Goal: Transaction & Acquisition: Purchase product/service

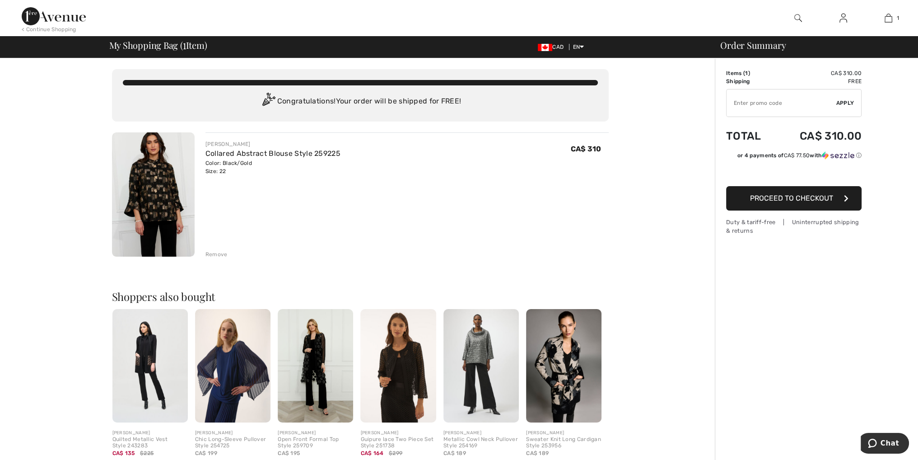
click at [73, 16] on img at bounding box center [54, 16] width 64 height 18
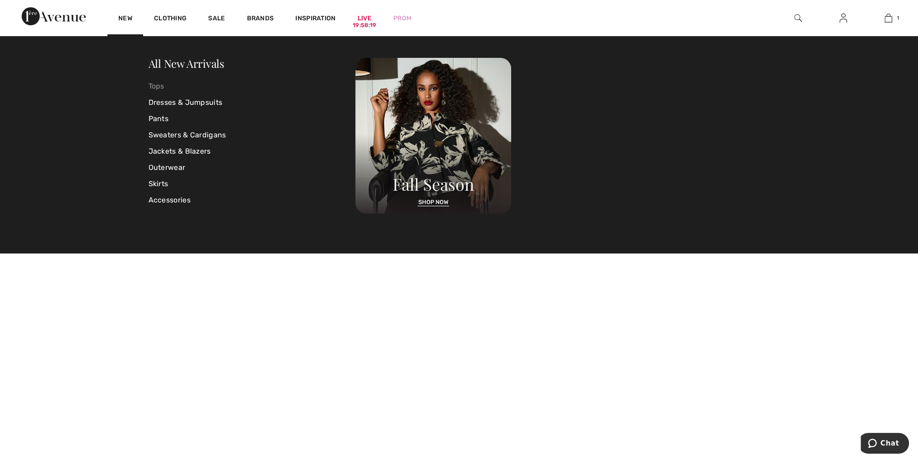
click at [162, 83] on link "Tops" at bounding box center [252, 86] width 207 height 16
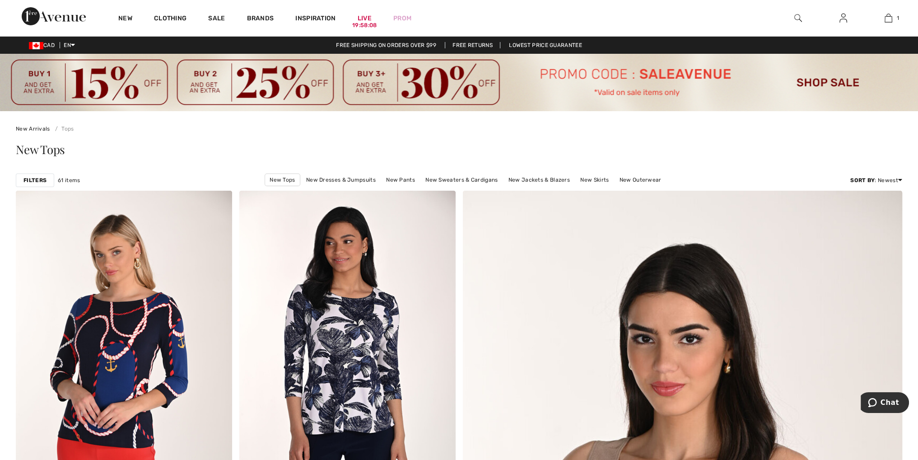
click at [42, 178] on strong "Filters" at bounding box center [34, 180] width 23 height 8
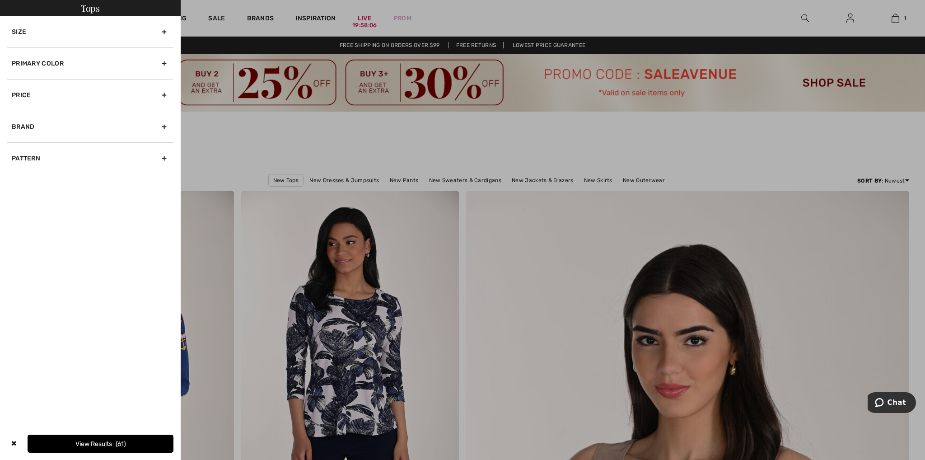
click at [163, 32] on div "Size" at bounding box center [90, 31] width 166 height 31
click at [50, 108] on label "Xxl" at bounding box center [48, 108] width 23 height 12
click at [0, 0] on input"] "Xxl" at bounding box center [0, 0] width 0 height 0
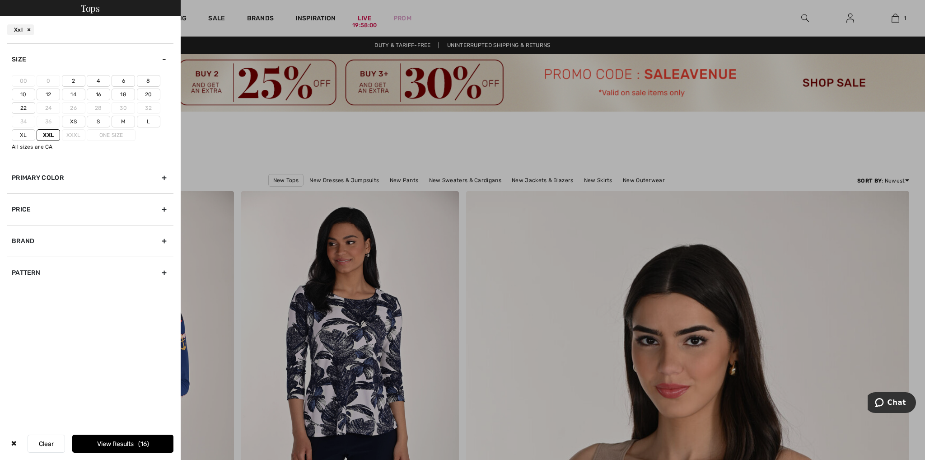
click at [20, 107] on label "22" at bounding box center [23, 108] width 23 height 12
click at [0, 0] on input"] "22" at bounding box center [0, 0] width 0 height 0
click at [148, 93] on label "20" at bounding box center [148, 94] width 23 height 12
click at [0, 0] on input"] "20" at bounding box center [0, 0] width 0 height 0
click at [165, 239] on div "Brand" at bounding box center [90, 241] width 166 height 32
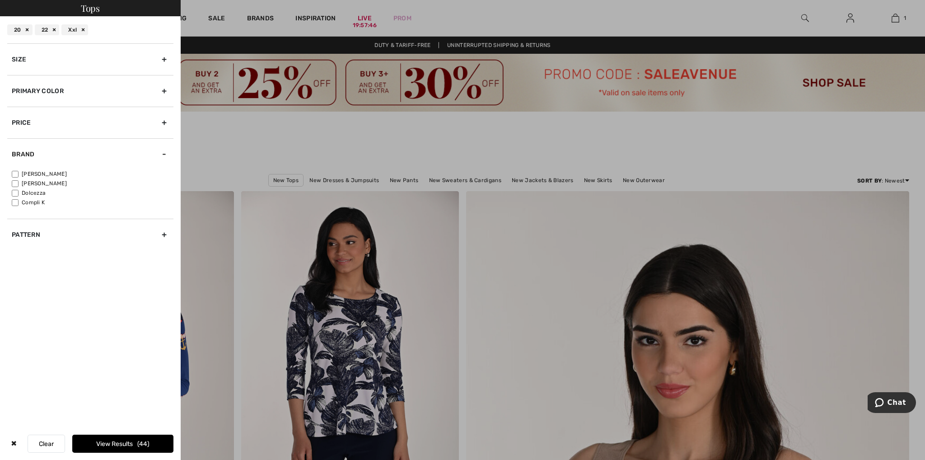
click at [16, 172] on input"] "[PERSON_NAME]" at bounding box center [15, 174] width 7 height 7
checkbox input"] "true"
click at [126, 440] on button "View Results 17" at bounding box center [122, 443] width 101 height 18
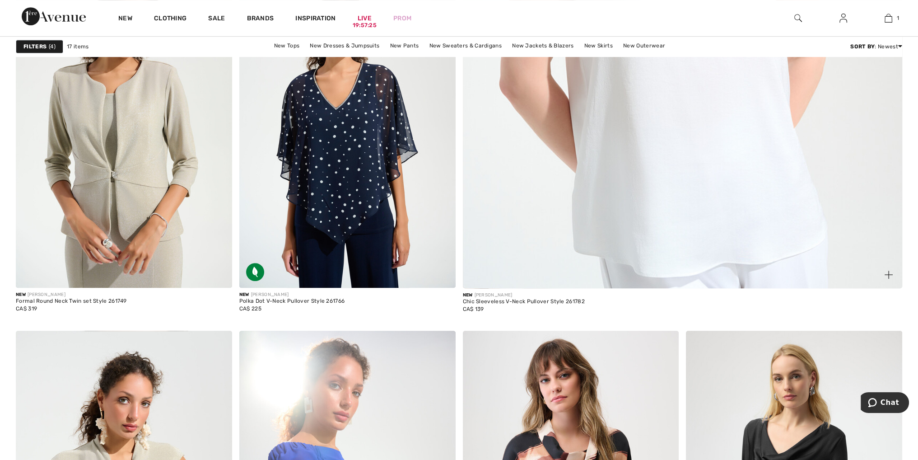
scroll to position [361, 0]
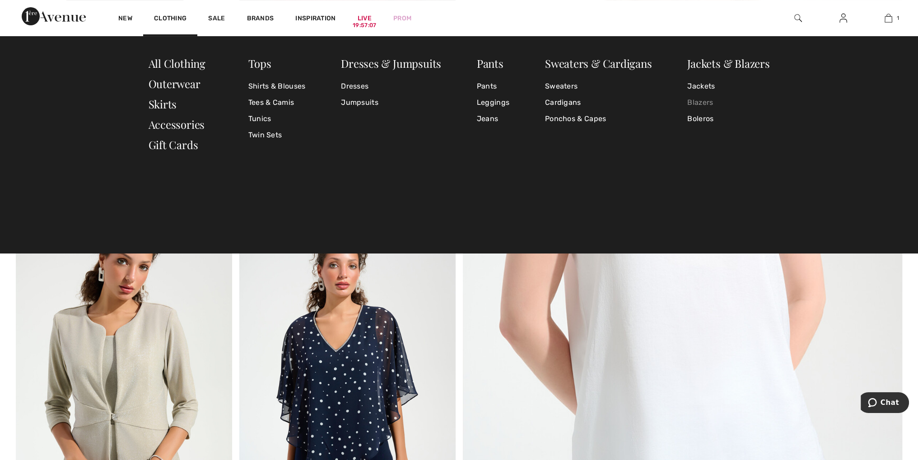
click at [707, 100] on link "Blazers" at bounding box center [728, 102] width 82 height 16
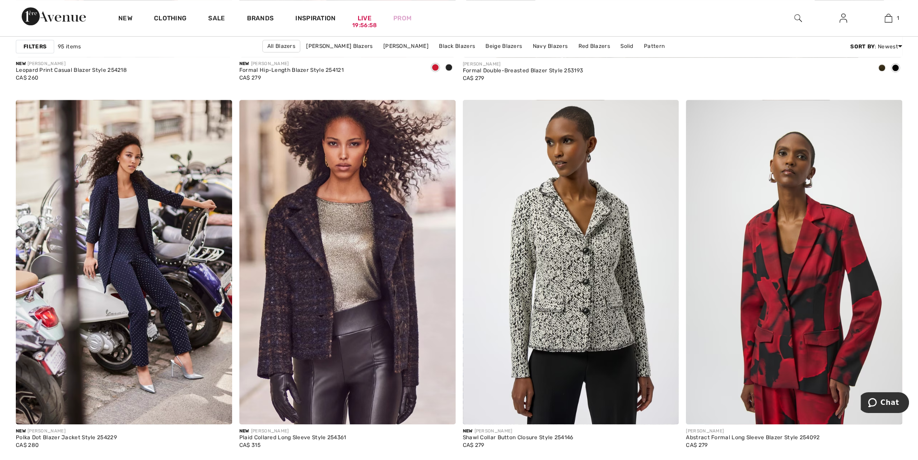
scroll to position [903, 0]
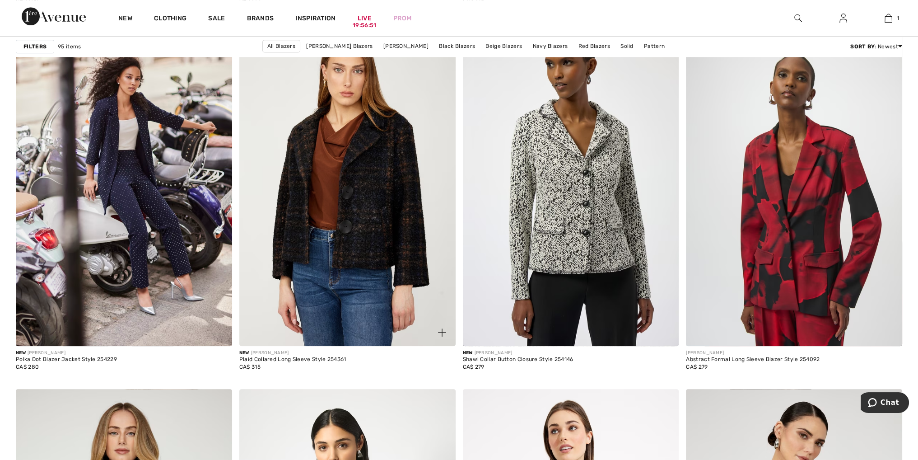
click at [326, 194] on img at bounding box center [347, 184] width 216 height 324
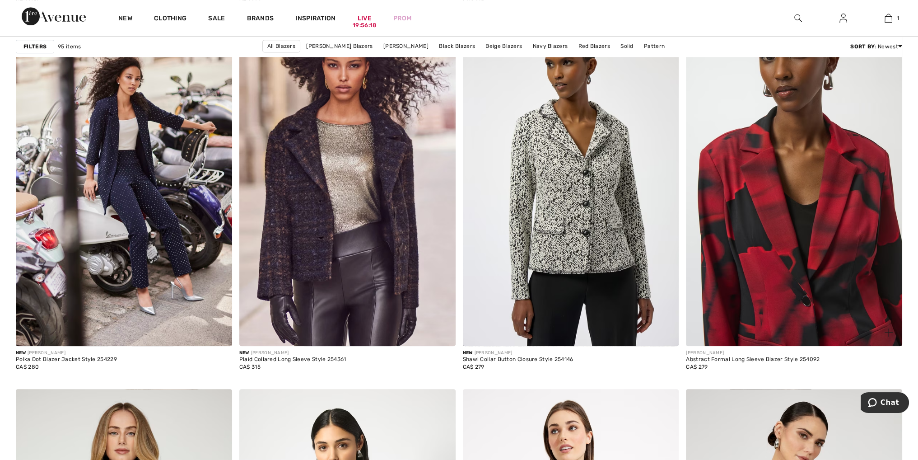
click at [782, 238] on img at bounding box center [794, 184] width 216 height 324
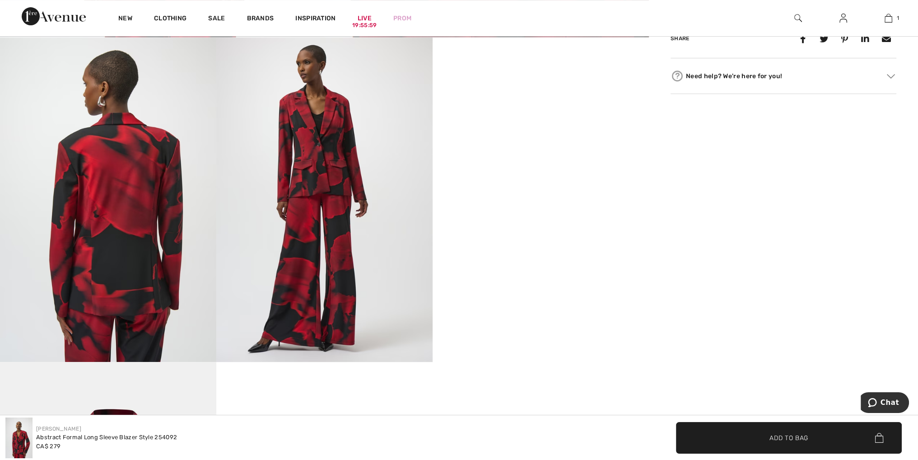
scroll to position [542, 0]
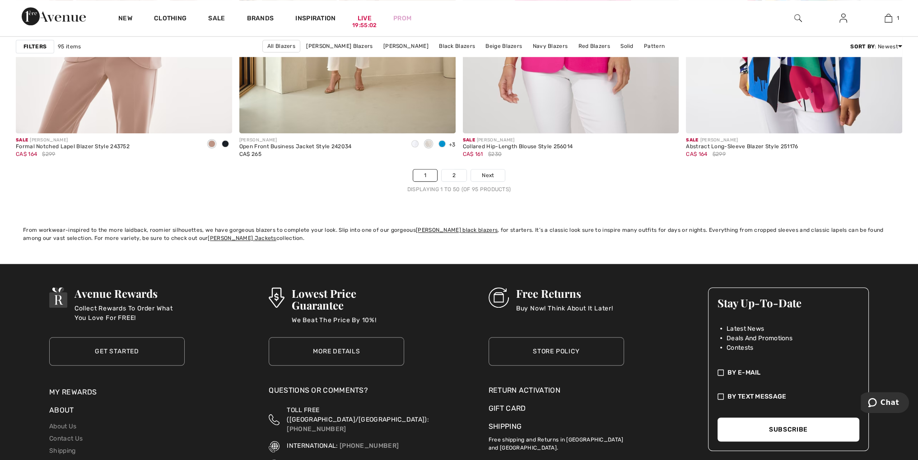
scroll to position [5689, 0]
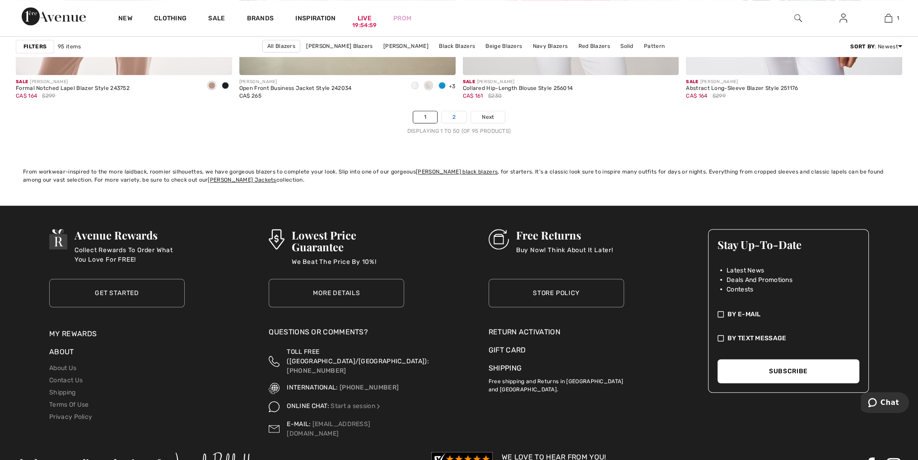
click at [451, 114] on link "2" at bounding box center [454, 117] width 25 height 12
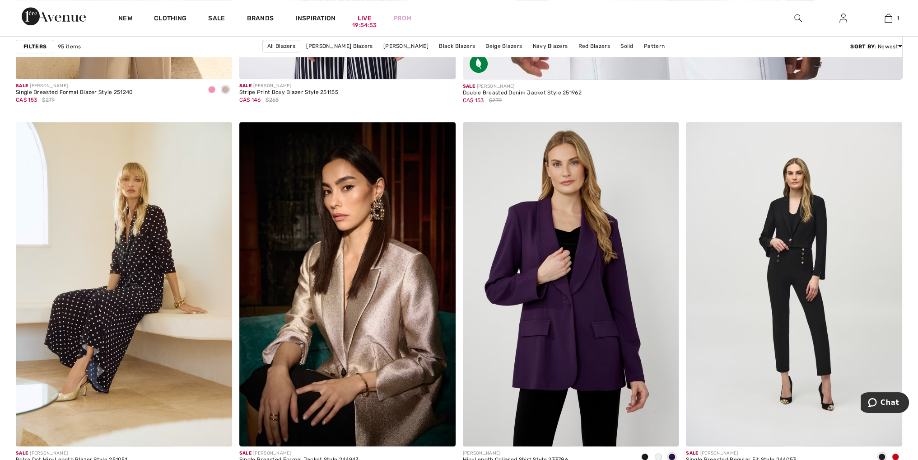
scroll to position [858, 0]
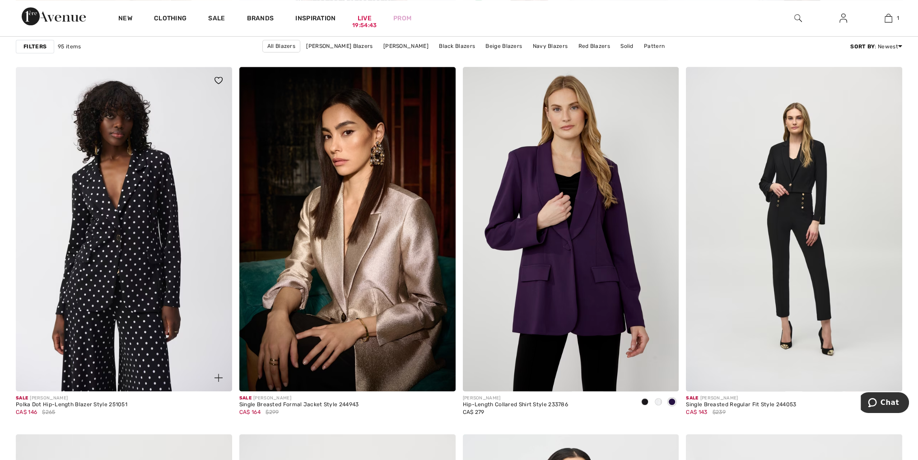
click at [100, 303] on img at bounding box center [124, 229] width 216 height 324
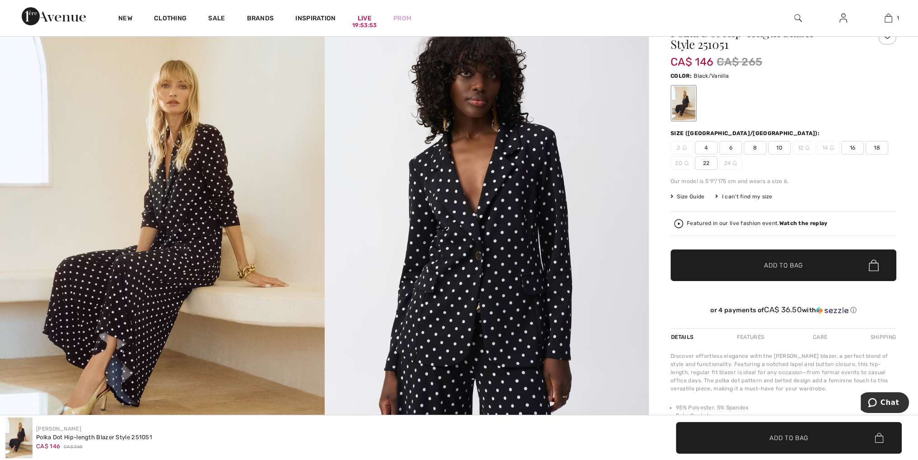
scroll to position [90, 0]
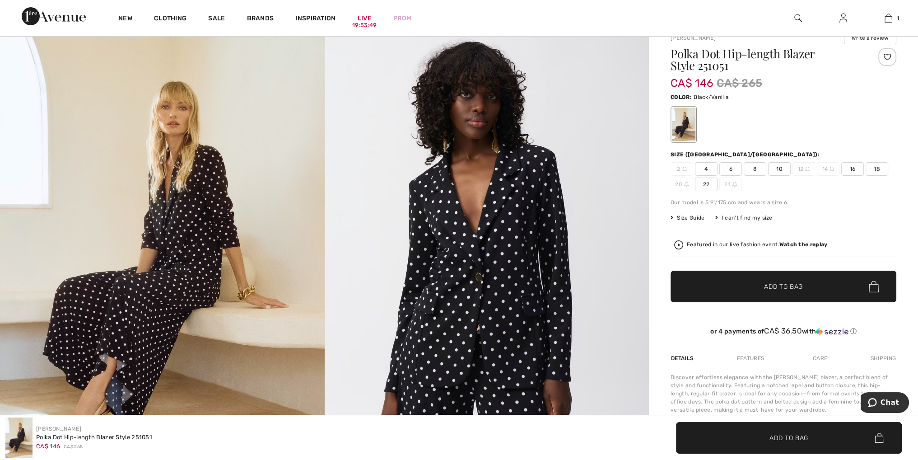
click at [707, 185] on span "22" at bounding box center [706, 184] width 23 height 14
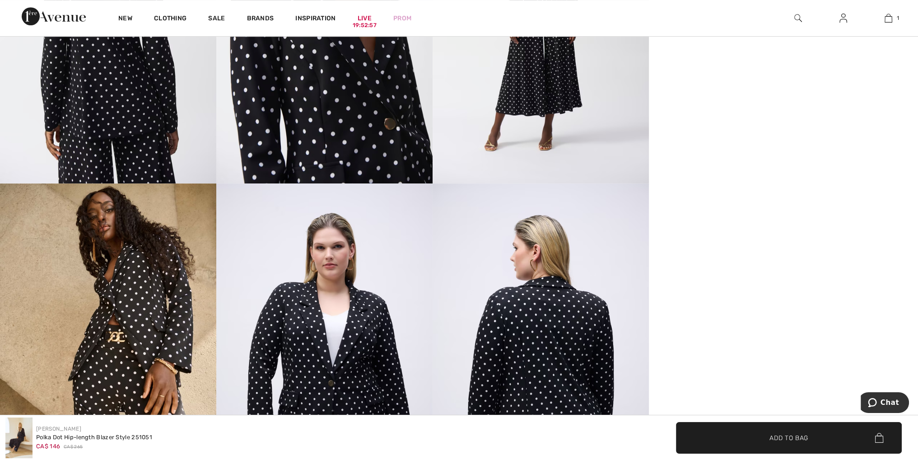
scroll to position [722, 0]
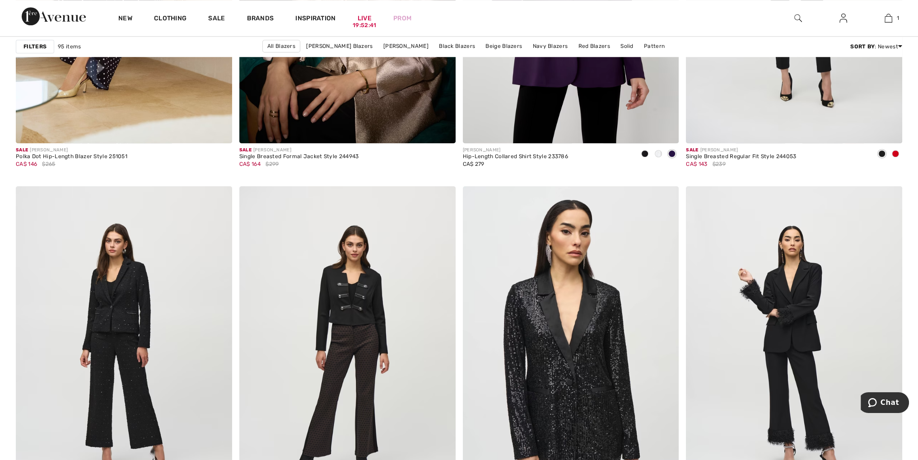
scroll to position [1219, 0]
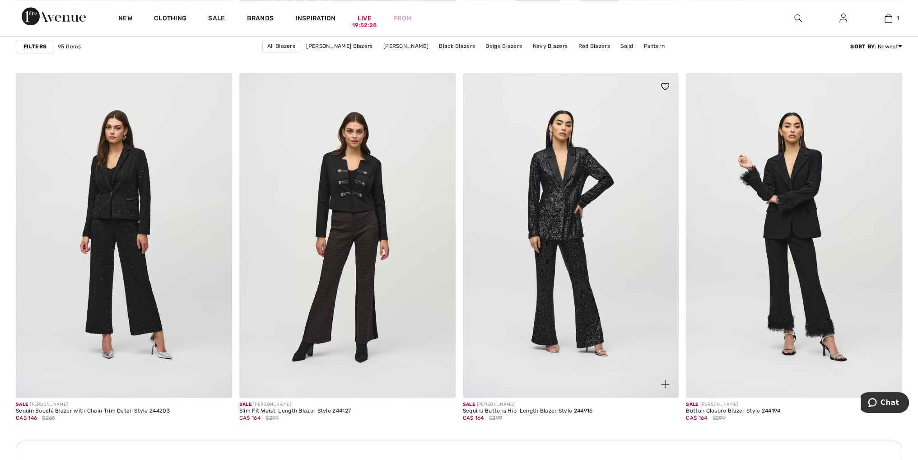
click at [558, 318] on img at bounding box center [571, 235] width 216 height 324
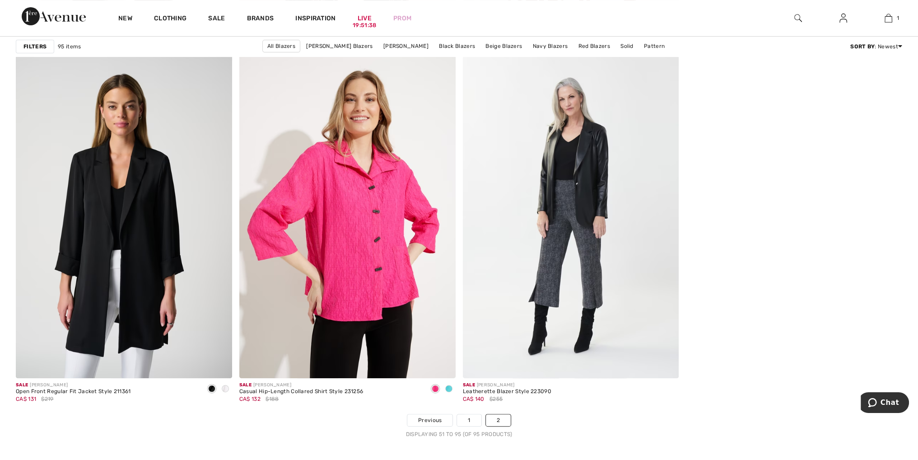
scroll to position [5057, 0]
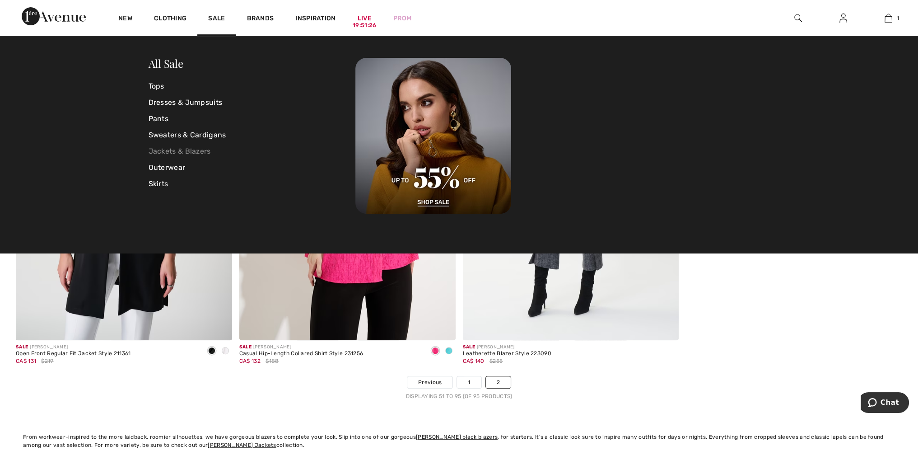
click at [175, 150] on link "Jackets & Blazers" at bounding box center [252, 151] width 207 height 16
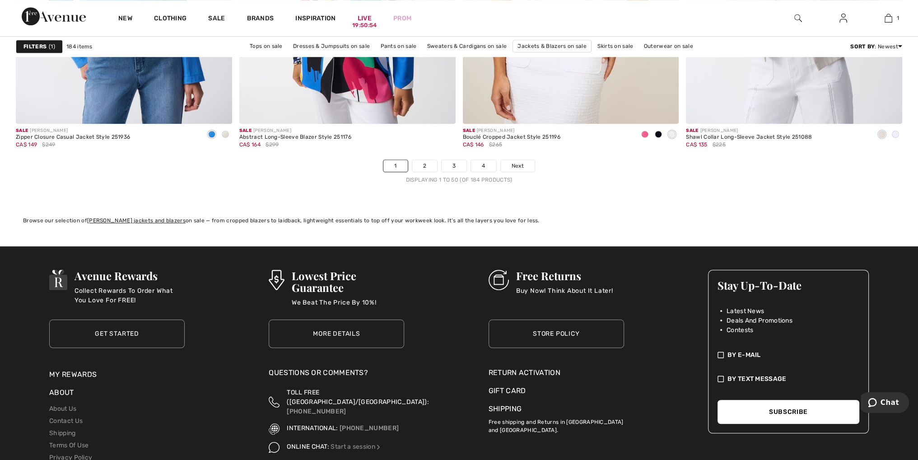
scroll to position [5644, 0]
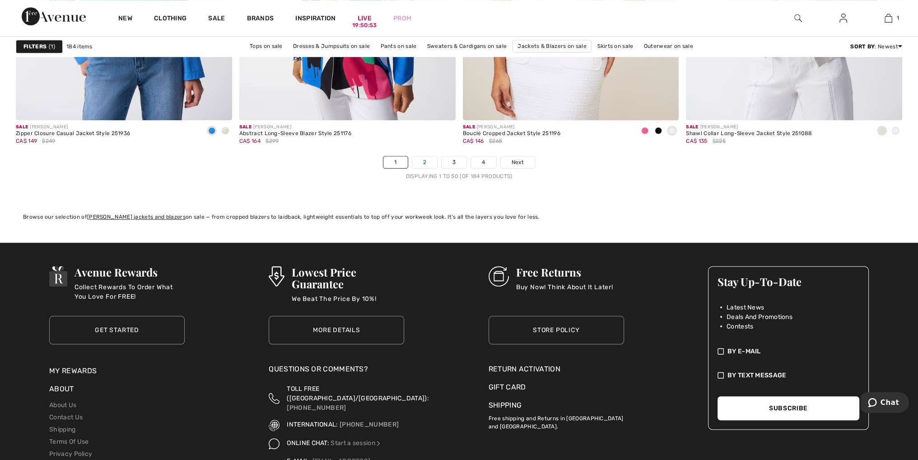
click at [423, 157] on link "2" at bounding box center [424, 162] width 25 height 12
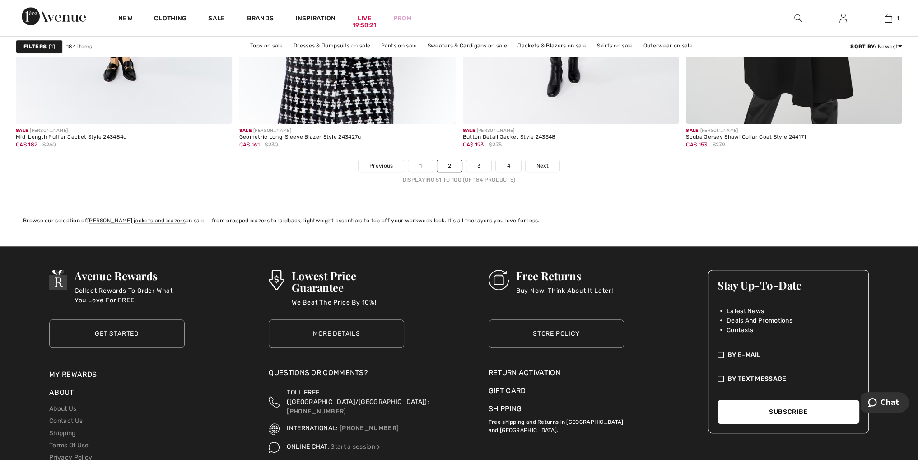
scroll to position [5644, 0]
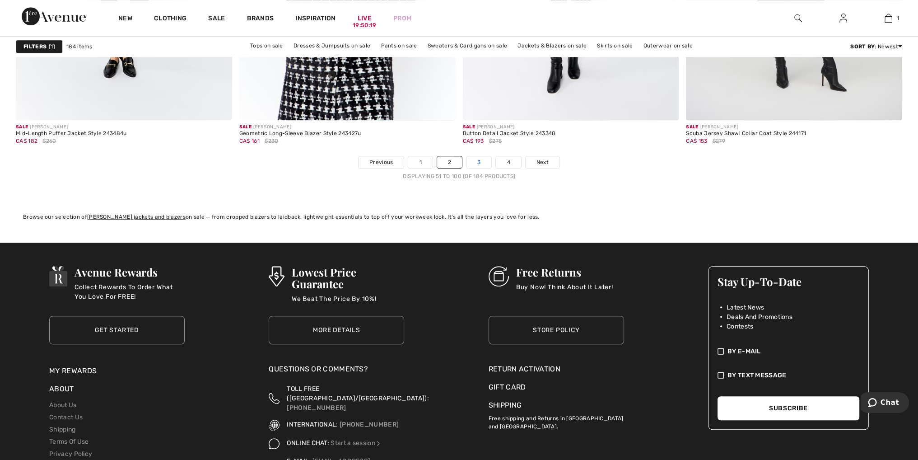
click at [479, 161] on link "3" at bounding box center [478, 162] width 25 height 12
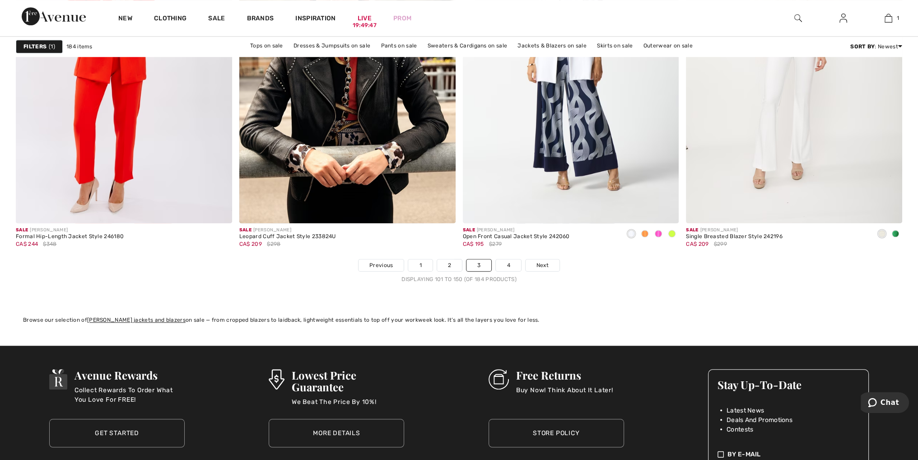
scroll to position [5553, 0]
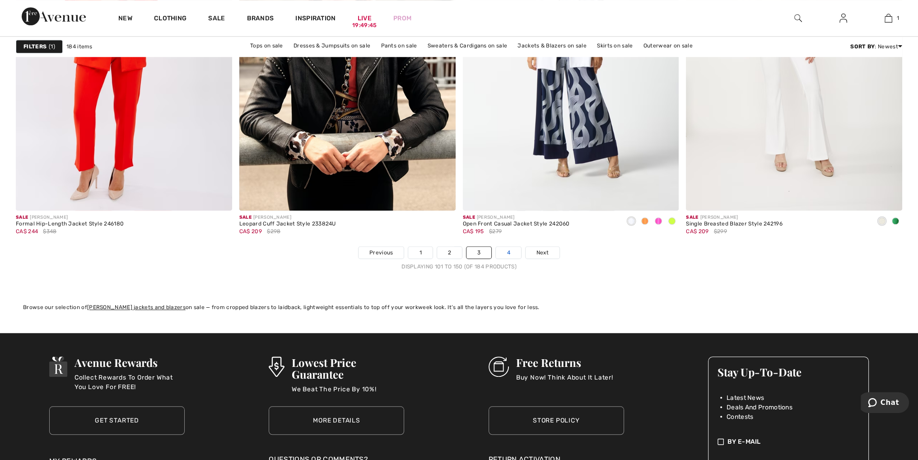
click at [508, 247] on link "4" at bounding box center [508, 253] width 25 height 12
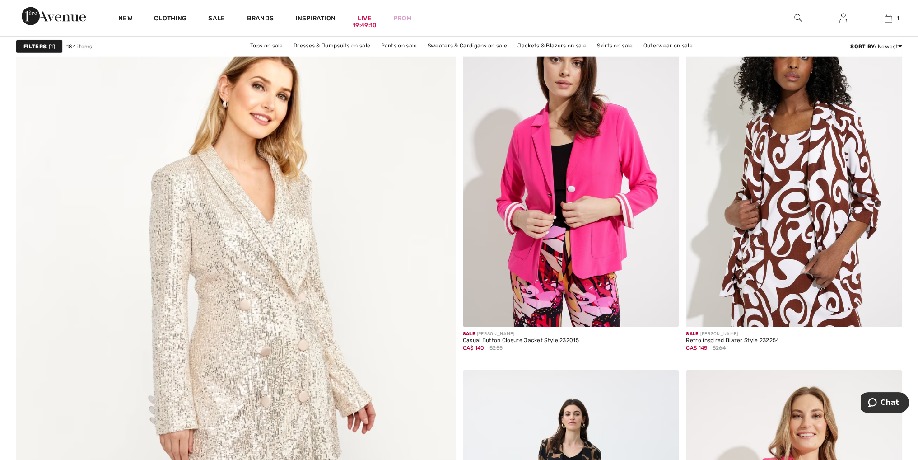
scroll to position [3115, 0]
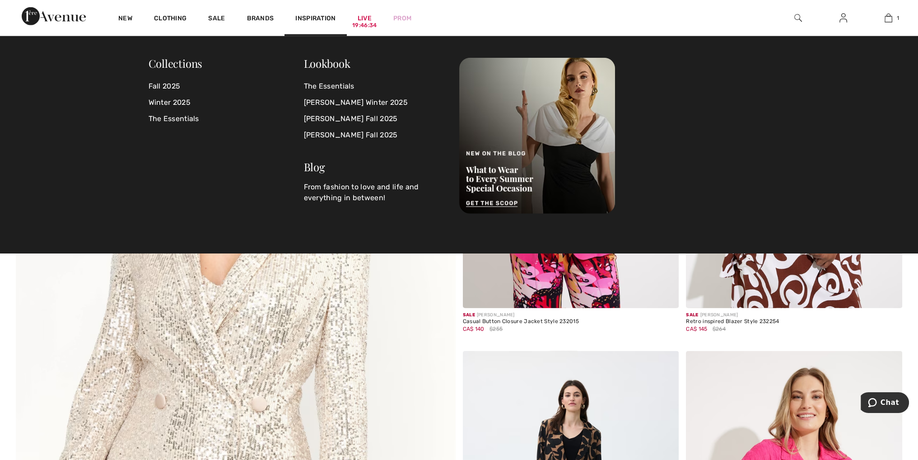
click at [454, 323] on img at bounding box center [235, 379] width 527 height 791
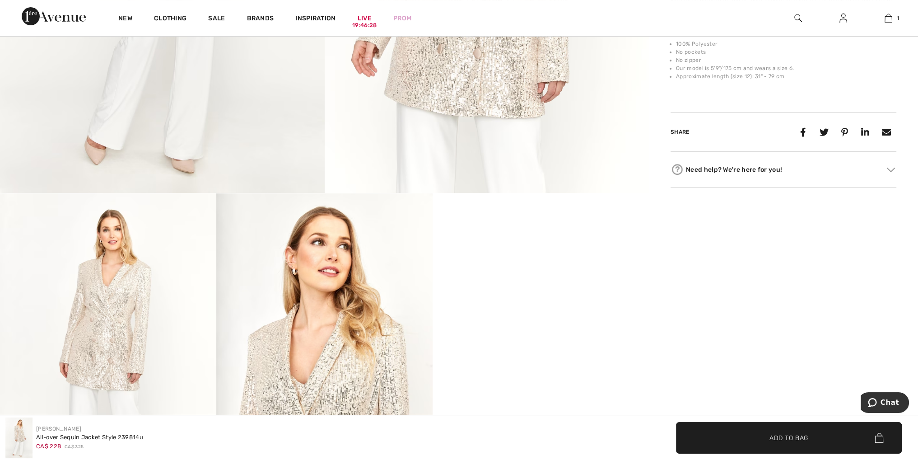
scroll to position [497, 0]
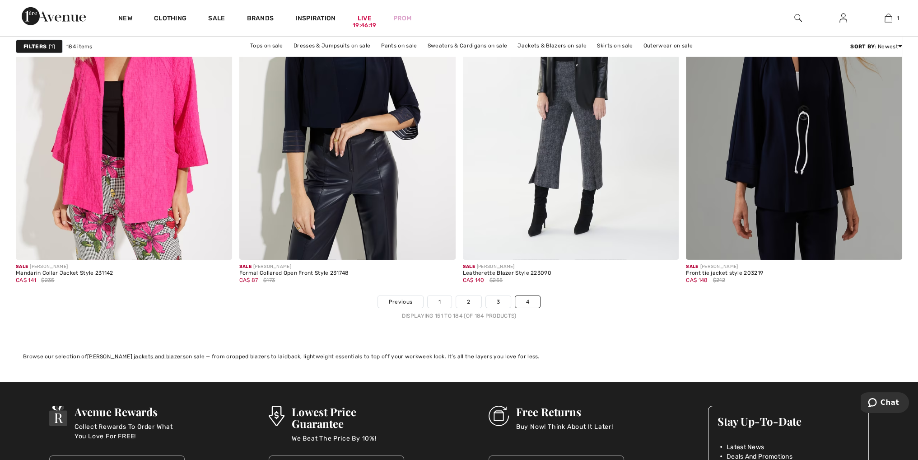
scroll to position [3973, 0]
